Goal: Task Accomplishment & Management: Complete application form

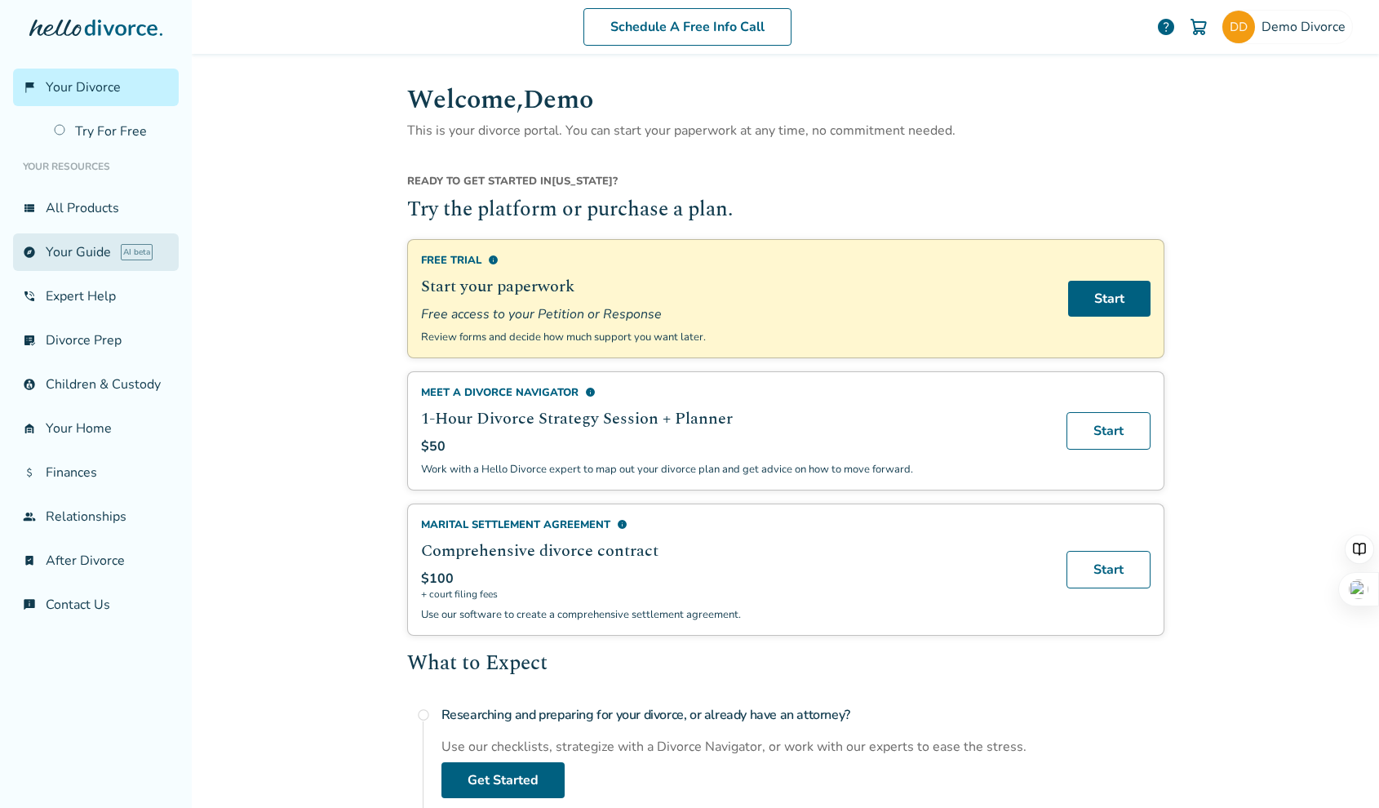
click at [78, 254] on link "explore Your Guide AI beta" at bounding box center [96, 252] width 166 height 38
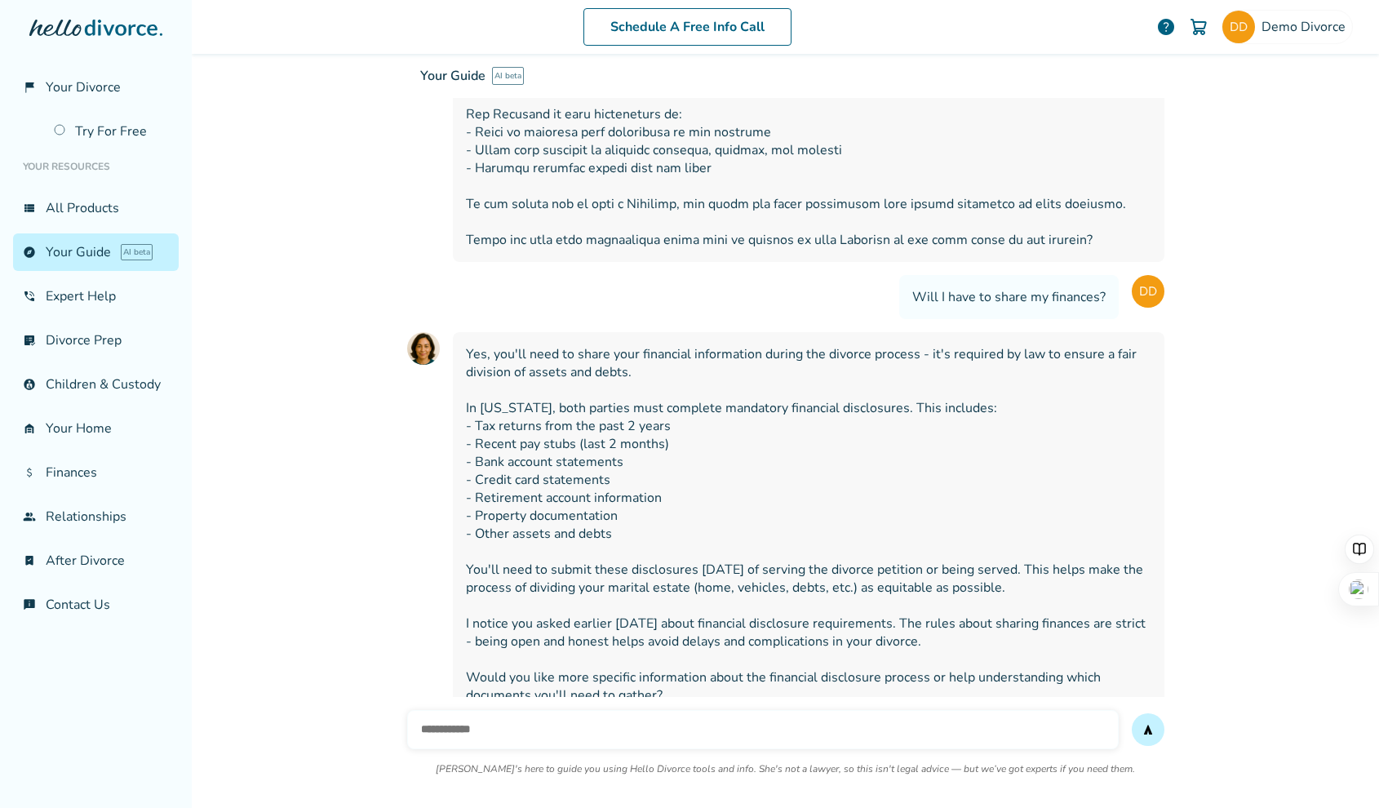
scroll to position [23726, 0]
click at [107, 139] on link "Try For Free" at bounding box center [111, 132] width 135 height 38
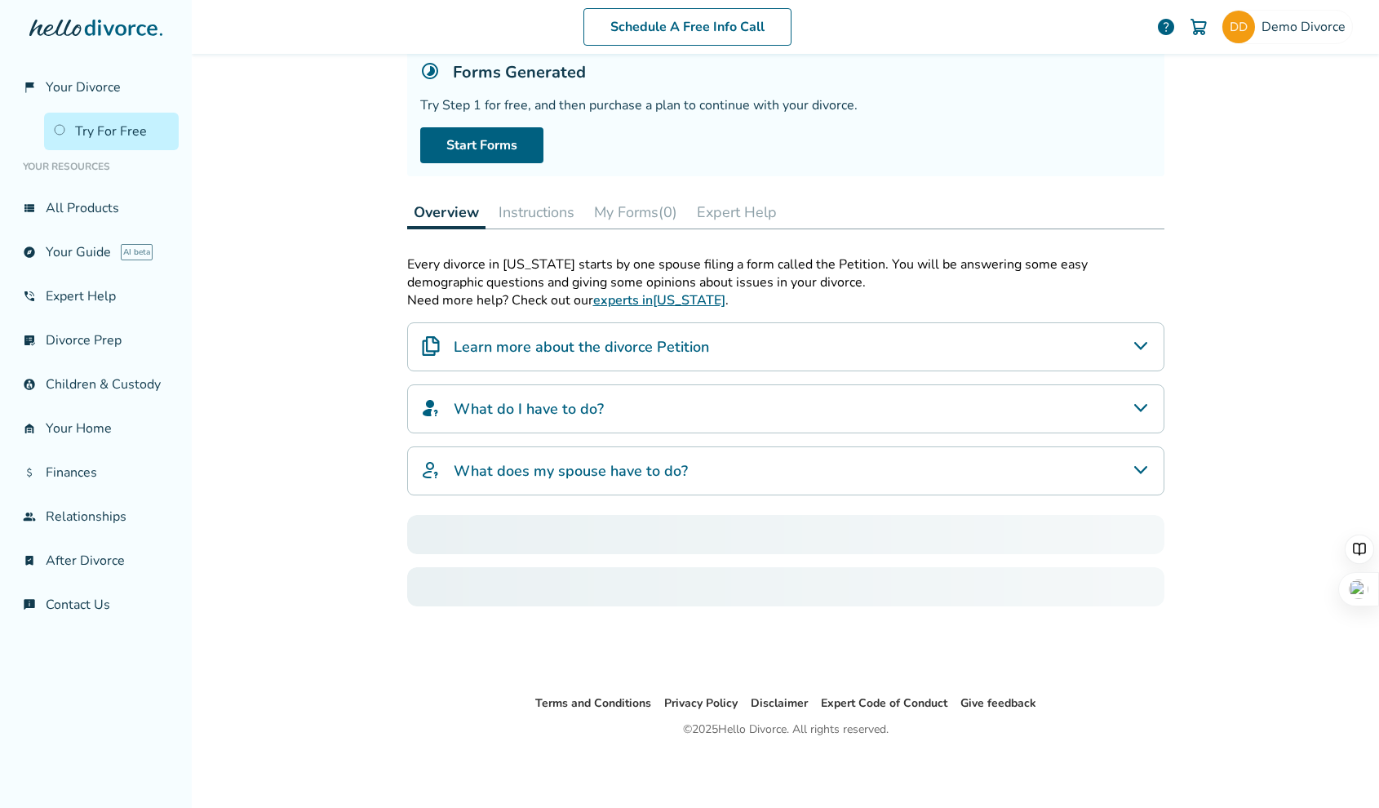
scroll to position [80, 0]
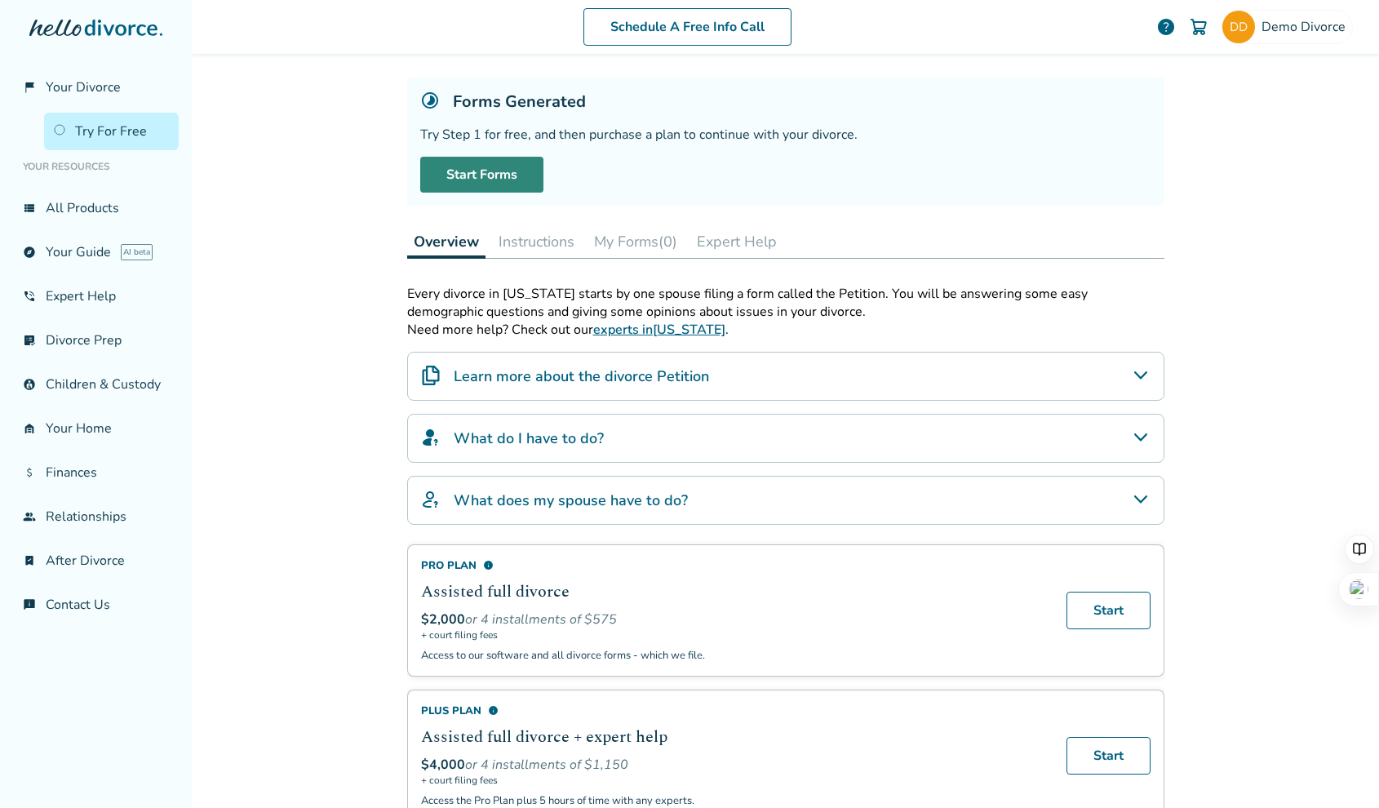
click at [462, 177] on link "Start Forms" at bounding box center [481, 175] width 123 height 36
